Goal: Transaction & Acquisition: Purchase product/service

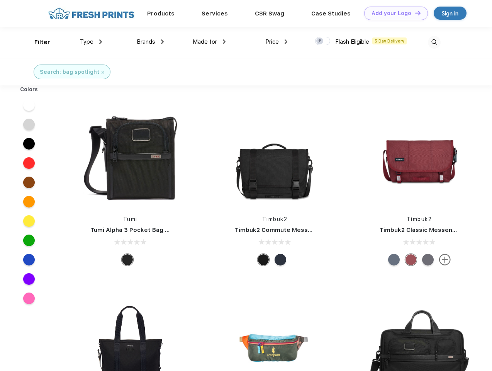
scroll to position [0, 0]
click at [393, 13] on link "Add your Logo Design Tool" at bounding box center [396, 14] width 64 height 14
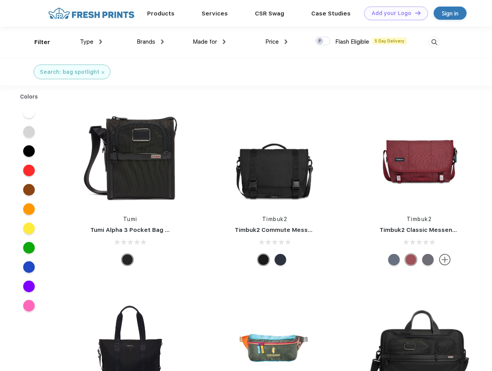
click at [0, 0] on div "Design Tool" at bounding box center [0, 0] width 0 height 0
click at [415, 13] on link "Add your Logo Design Tool" at bounding box center [396, 14] width 64 height 14
click at [37, 42] on div "Filter" at bounding box center [42, 42] width 16 height 9
click at [91, 42] on span "Type" at bounding box center [87, 41] width 14 height 7
click at [150, 42] on span "Brands" at bounding box center [146, 41] width 19 height 7
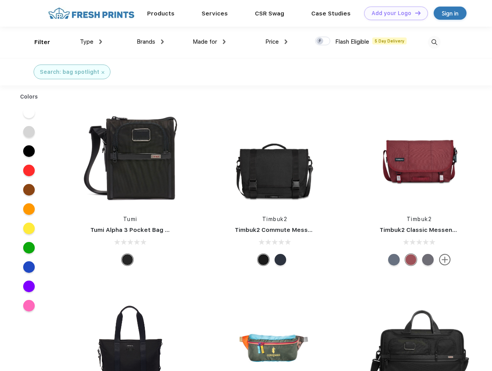
click at [209, 42] on span "Made for" at bounding box center [205, 41] width 24 height 7
click at [277, 42] on span "Price" at bounding box center [272, 41] width 14 height 7
click at [323, 41] on div at bounding box center [322, 41] width 15 height 8
click at [320, 41] on input "checkbox" at bounding box center [317, 38] width 5 height 5
click at [434, 42] on img at bounding box center [434, 42] width 13 height 13
